Goal: Transaction & Acquisition: Book appointment/travel/reservation

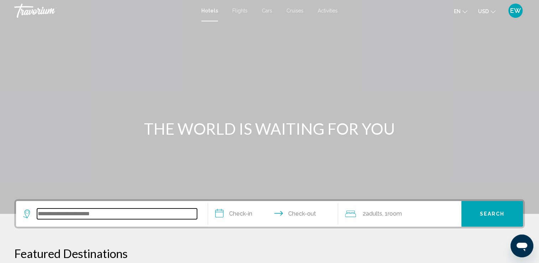
click at [127, 212] on input "Search widget" at bounding box center [117, 214] width 160 height 11
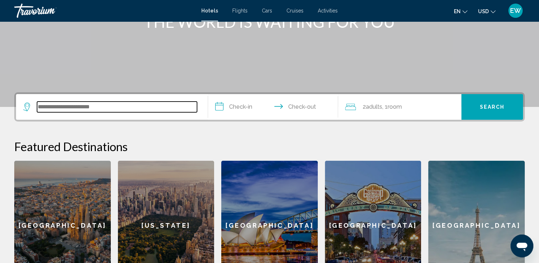
scroll to position [176, 0]
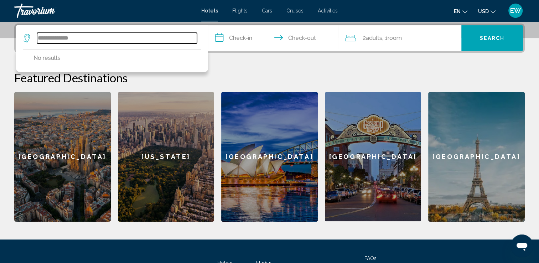
type input "**********"
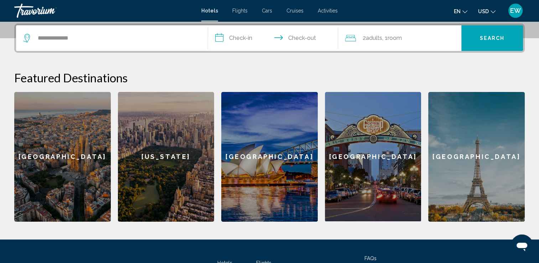
click at [230, 39] on input "**********" at bounding box center [274, 39] width 133 height 28
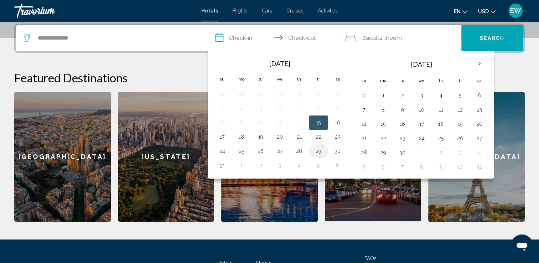
click at [320, 153] on button "29" at bounding box center [318, 151] width 11 height 10
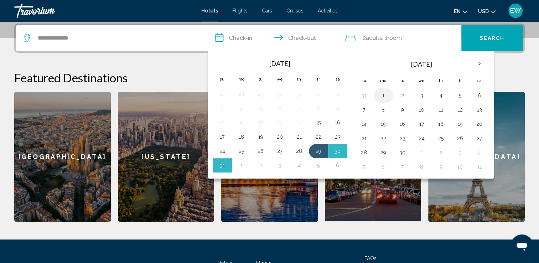
click at [381, 96] on button "1" at bounding box center [383, 96] width 11 height 10
type input "**********"
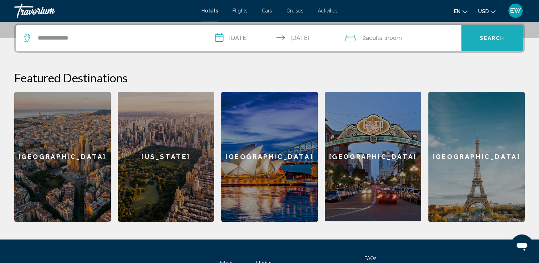
click at [499, 41] on span "Search" at bounding box center [492, 39] width 25 height 6
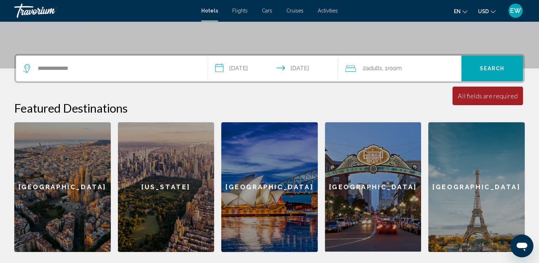
scroll to position [127, 0]
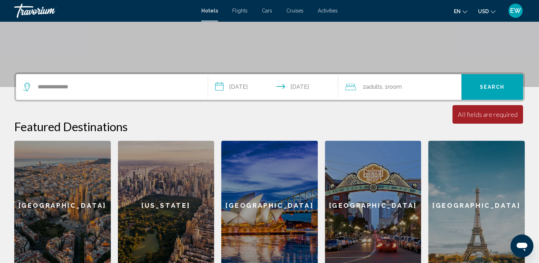
click at [364, 86] on span "2 Adult Adults" at bounding box center [372, 87] width 20 height 10
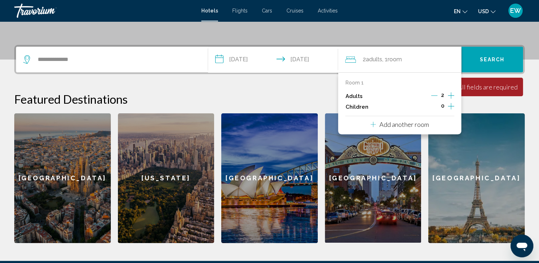
scroll to position [176, 0]
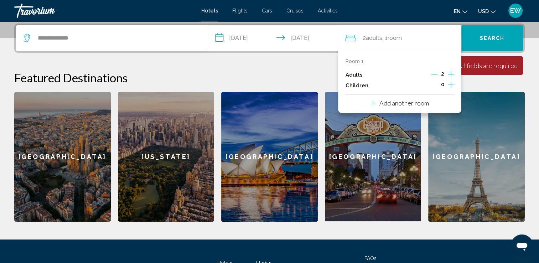
click at [361, 75] on p "Adults" at bounding box center [353, 75] width 17 height 6
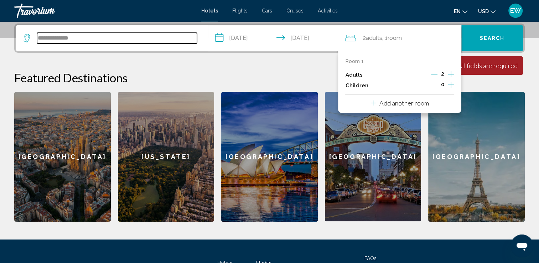
click at [147, 33] on input "**********" at bounding box center [117, 38] width 160 height 11
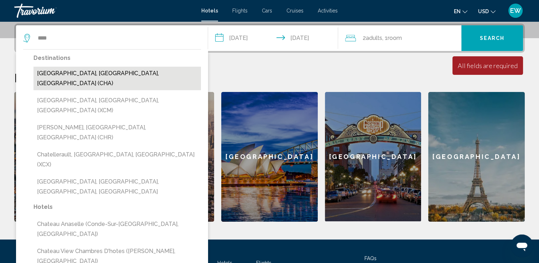
click at [112, 72] on button "[GEOGRAPHIC_DATA], [GEOGRAPHIC_DATA], [GEOGRAPHIC_DATA] (CHA)" at bounding box center [118, 79] width 168 height 24
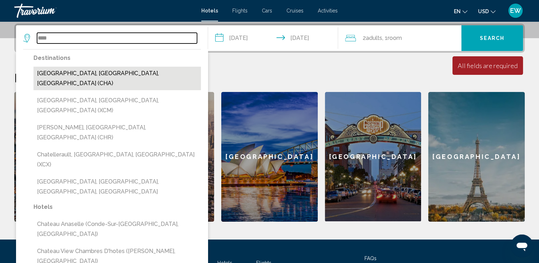
type input "**********"
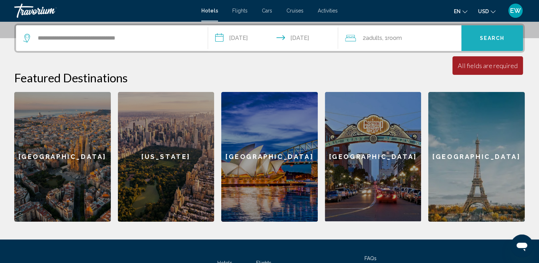
click at [484, 43] on button "Search" at bounding box center [493, 38] width 62 height 26
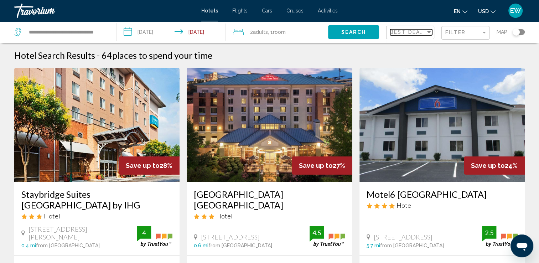
click at [431, 34] on div "Sort by" at bounding box center [429, 32] width 6 height 6
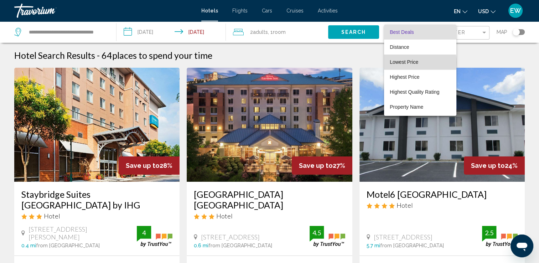
click at [413, 63] on span "Lowest Price" at bounding box center [404, 62] width 29 height 6
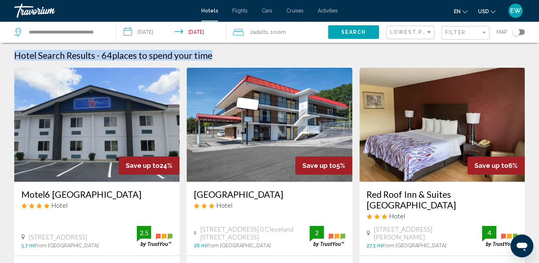
drag, startPoint x: 539, startPoint y: 38, endPoint x: 540, endPoint y: 51, distance: 12.5
click at [539, 51] on html "**********" at bounding box center [269, 131] width 539 height 263
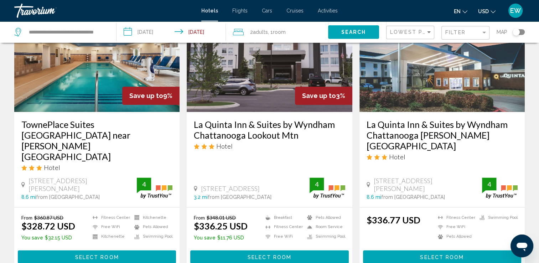
scroll to position [899, 0]
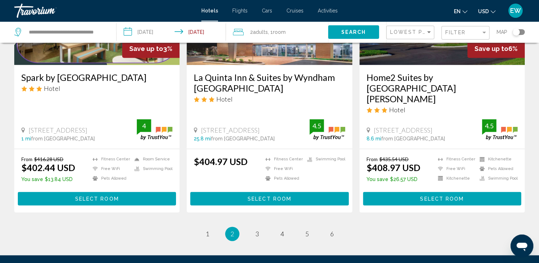
scroll to position [920, 0]
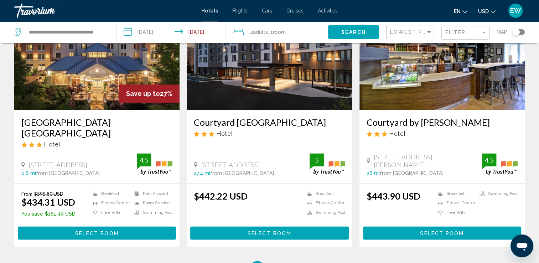
scroll to position [901, 0]
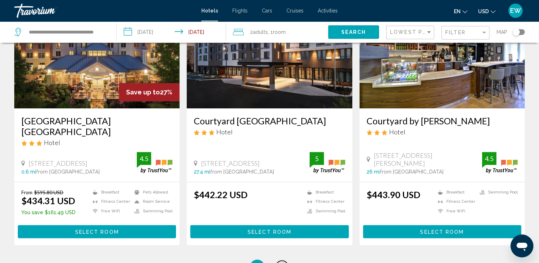
click at [287, 261] on link "page 4" at bounding box center [282, 267] width 12 height 12
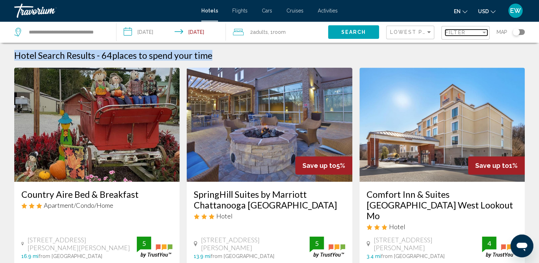
click at [479, 35] on div "Filter" at bounding box center [464, 33] width 36 height 6
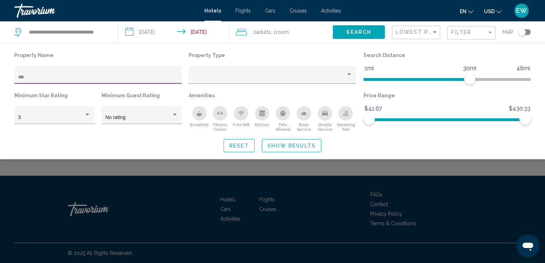
type input "***"
click at [347, 35] on button "Search" at bounding box center [359, 31] width 52 height 13
click at [346, 79] on div "Property type" at bounding box center [272, 77] width 160 height 6
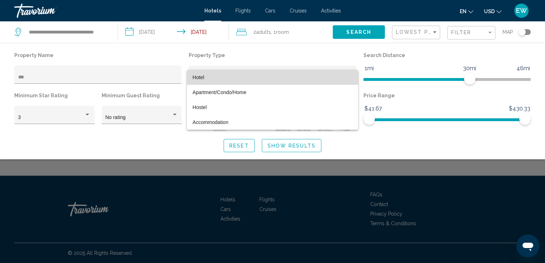
click at [260, 81] on span "Hotel" at bounding box center [272, 77] width 160 height 15
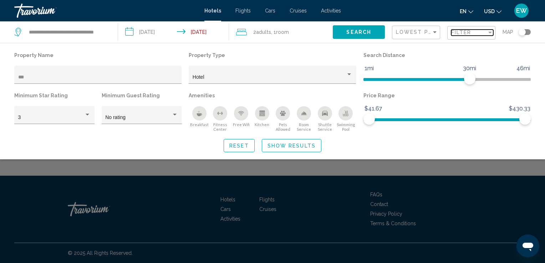
click at [462, 34] on span "Filter" at bounding box center [461, 33] width 20 height 6
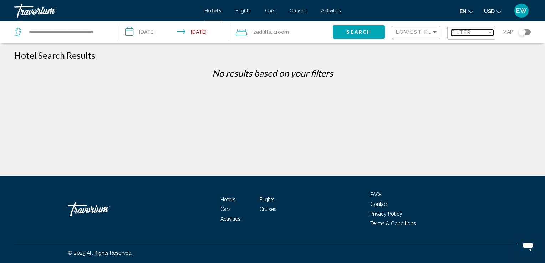
click at [489, 33] on div "Filter" at bounding box center [490, 33] width 4 height 2
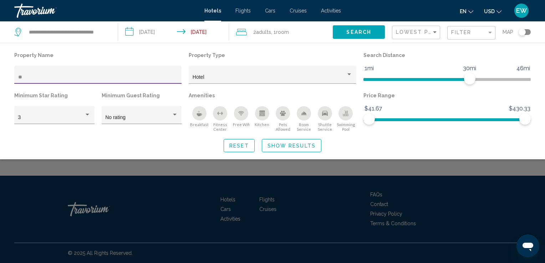
type input "*"
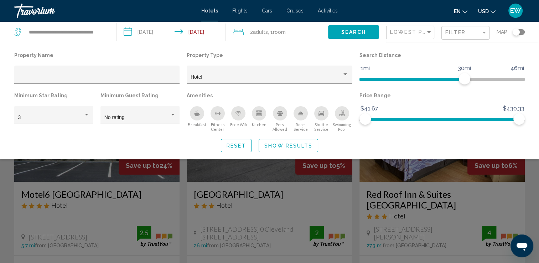
click at [460, 35] on div "Filter" at bounding box center [467, 32] width 42 height 13
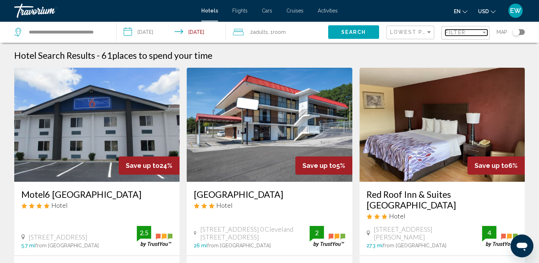
click at [483, 31] on div "Filter" at bounding box center [484, 33] width 6 height 6
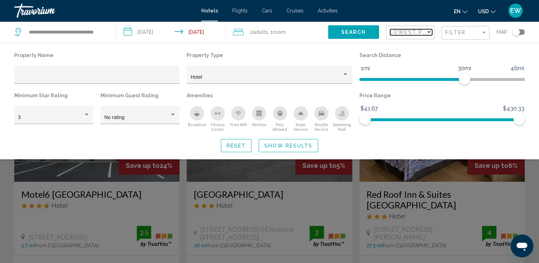
click at [423, 31] on span "Lowest Price" at bounding box center [413, 32] width 46 height 6
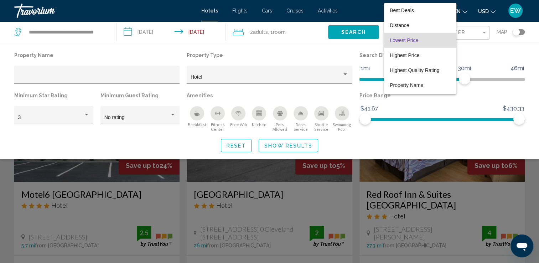
scroll to position [8, 0]
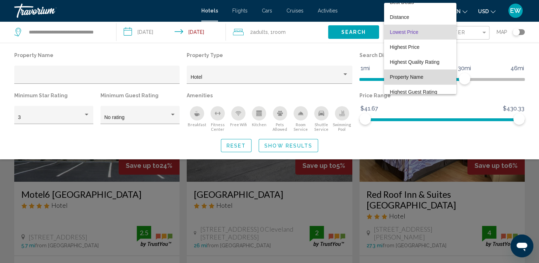
click at [423, 76] on span "Property Name" at bounding box center [420, 77] width 61 height 15
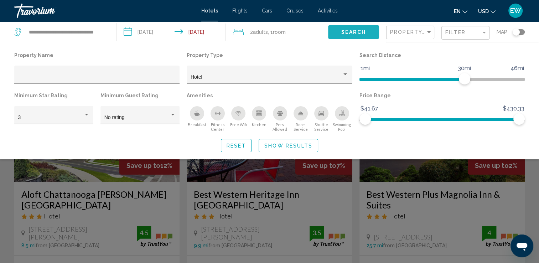
click at [343, 36] on button "Search" at bounding box center [353, 31] width 51 height 13
click at [459, 32] on span "Filter" at bounding box center [456, 33] width 20 height 6
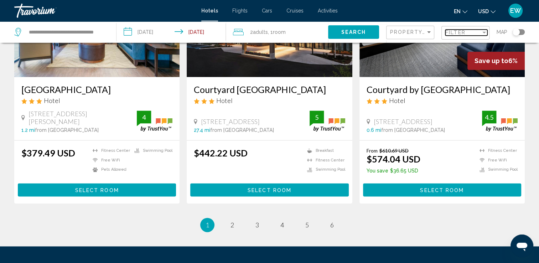
scroll to position [952, 0]
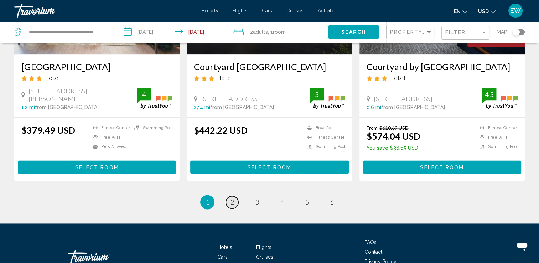
click at [232, 198] on span "2" at bounding box center [233, 202] width 4 height 8
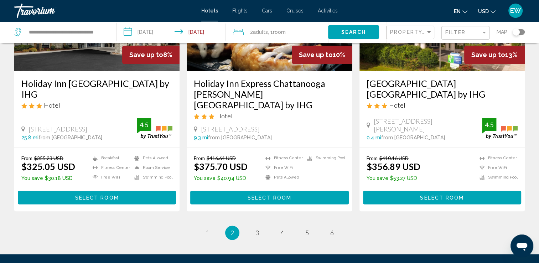
scroll to position [939, 0]
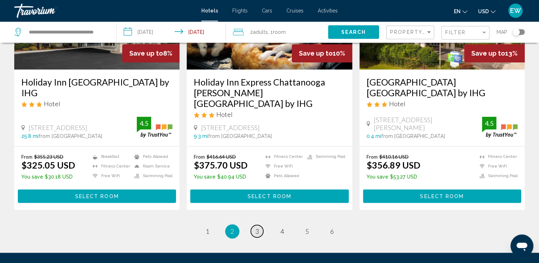
click at [257, 225] on link "page 3" at bounding box center [257, 231] width 12 height 12
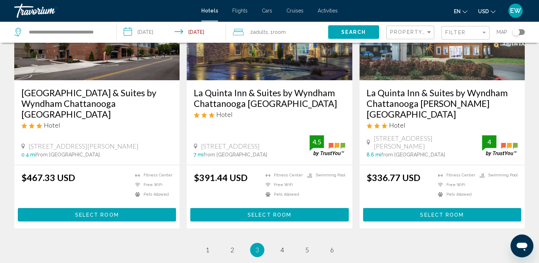
scroll to position [951, 0]
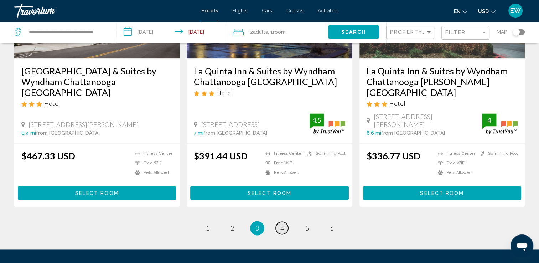
click at [284, 222] on link "page 4" at bounding box center [282, 228] width 12 height 12
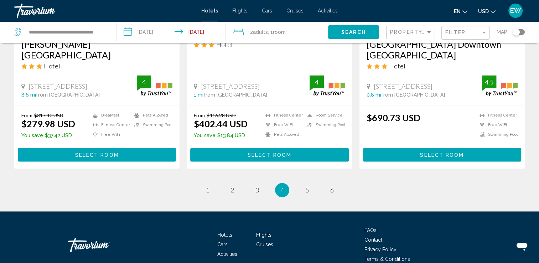
scroll to position [959, 0]
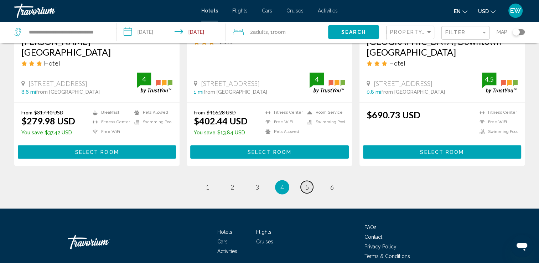
click at [308, 183] on span "5" at bounding box center [307, 187] width 4 height 8
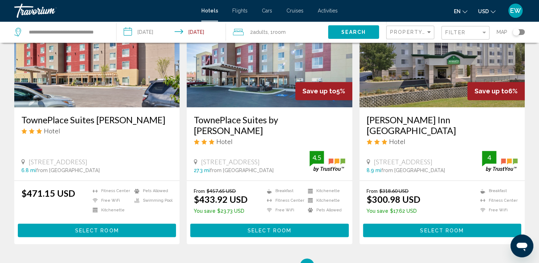
scroll to position [905, 0]
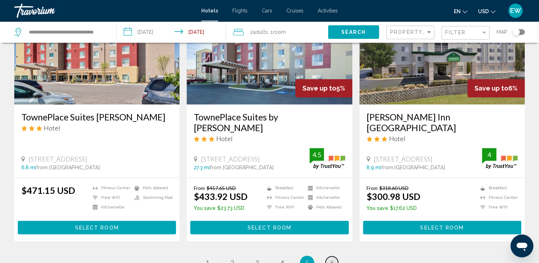
click at [332, 259] on span "6" at bounding box center [332, 263] width 4 height 8
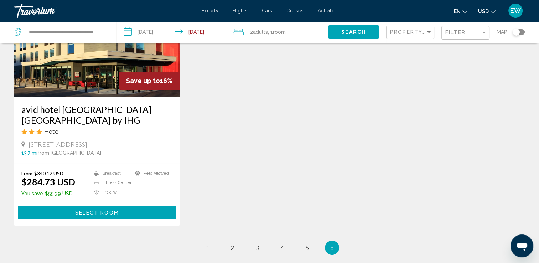
scroll to position [84, 0]
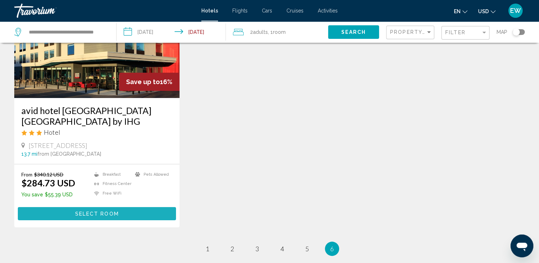
click at [81, 211] on span "Select Room" at bounding box center [97, 214] width 44 height 6
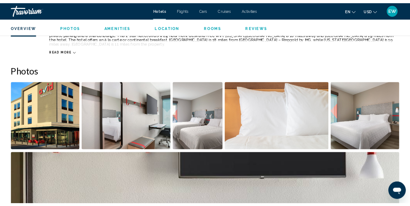
scroll to position [285, 0]
